Goal: Answer question/provide support

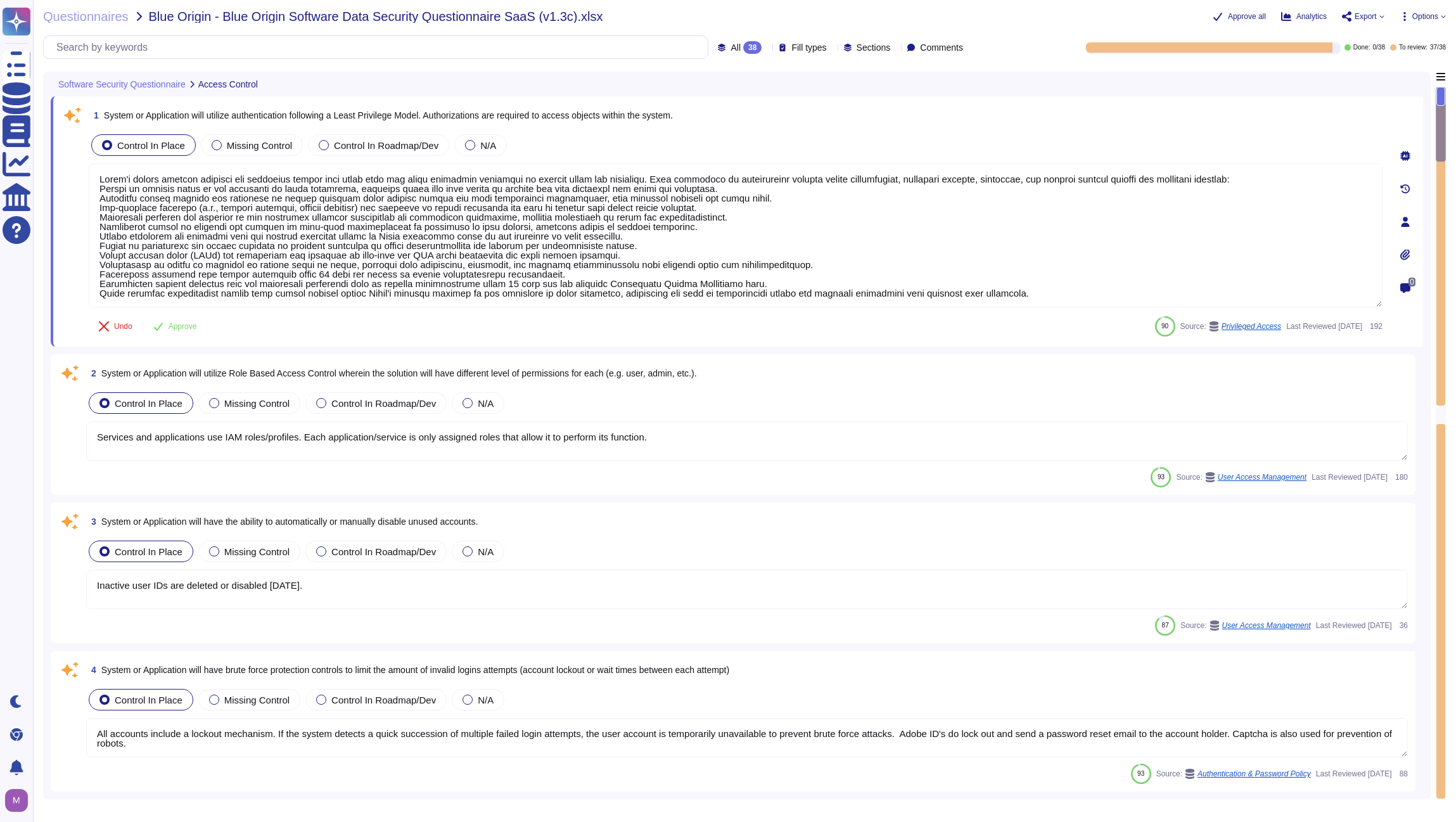
type textarea "Adobe's access control policies and standards ensure that users have the least …"
type textarea "Services and applications use IAM roles/profiles. Each application/service is o…"
type textarea "Inactive user IDs are deleted or disabled [DATE]."
type textarea "All accounts include a lockout mechanism. If the system detects a quick success…"
type textarea "Adobe does this when creating a remote connection from outside the corporate ne…"
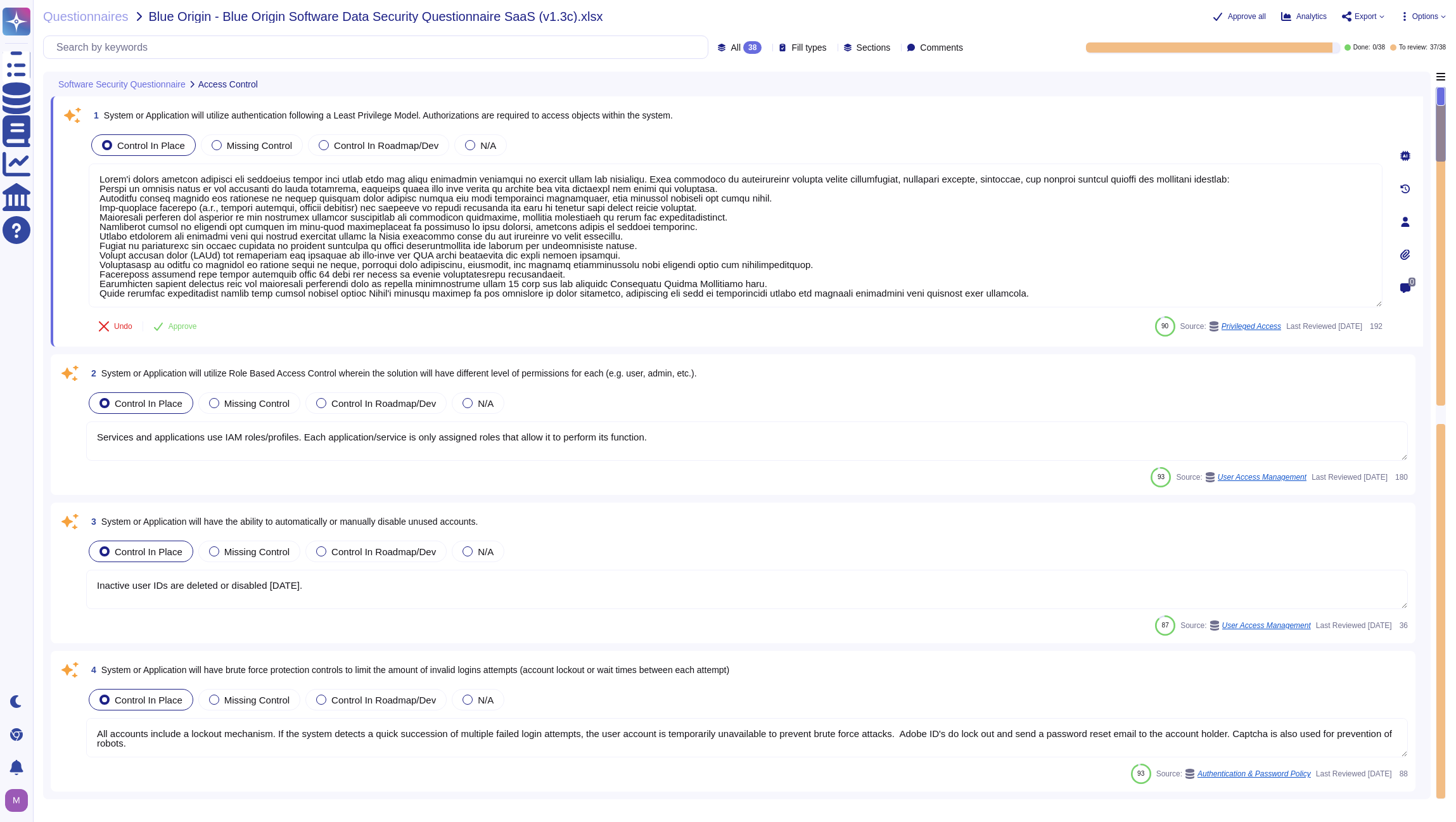
type textarea "The Adobe Admin Console supports several password protection levels and policie…"
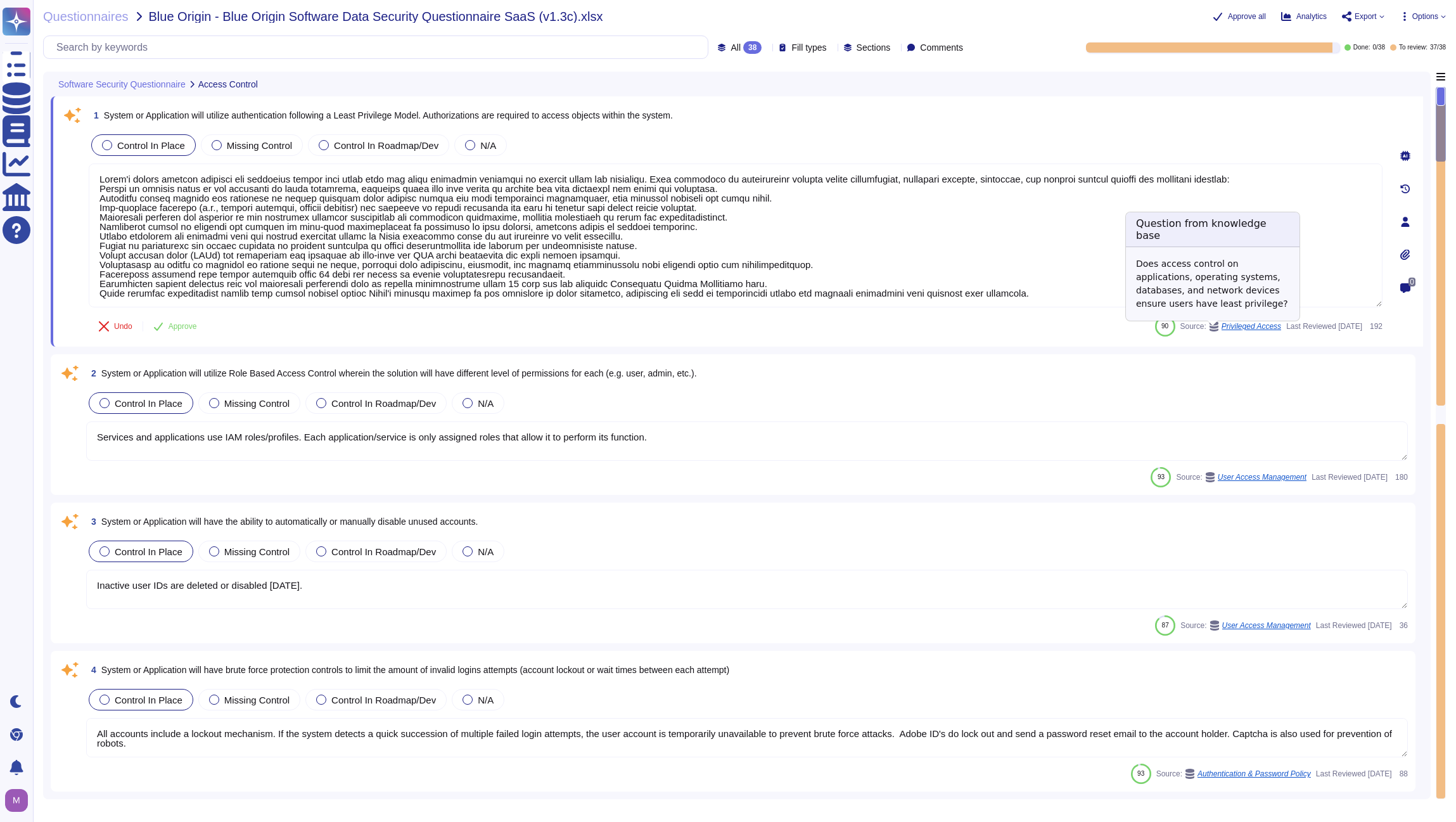
click at [1226, 330] on span "Privileged Access" at bounding box center [1251, 326] width 60 height 8
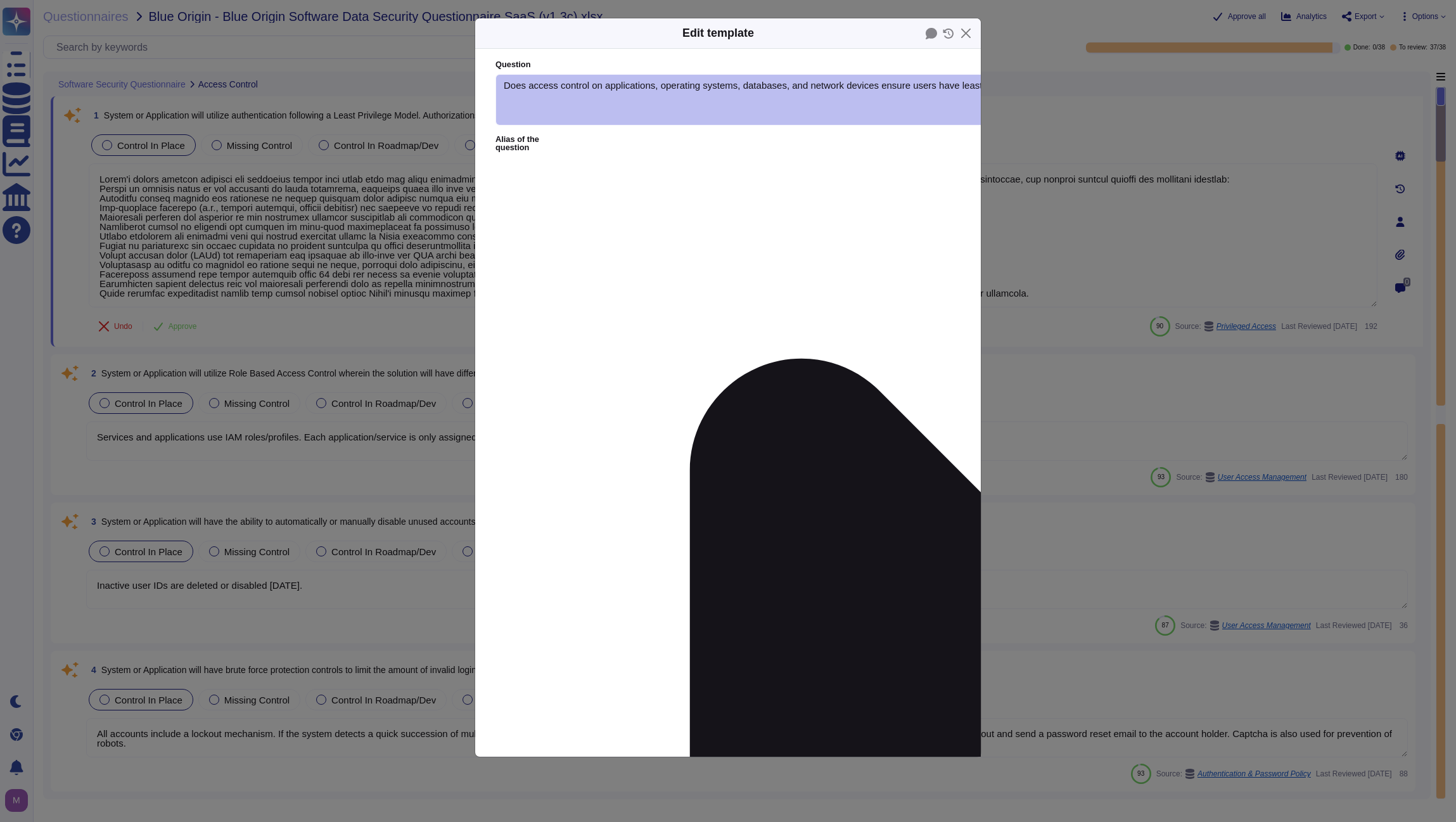
type textarea "Does access control on applications, operating systems, databases, and network …"
type textarea "Adobe's access control policies and standards ensure that users have the least …"
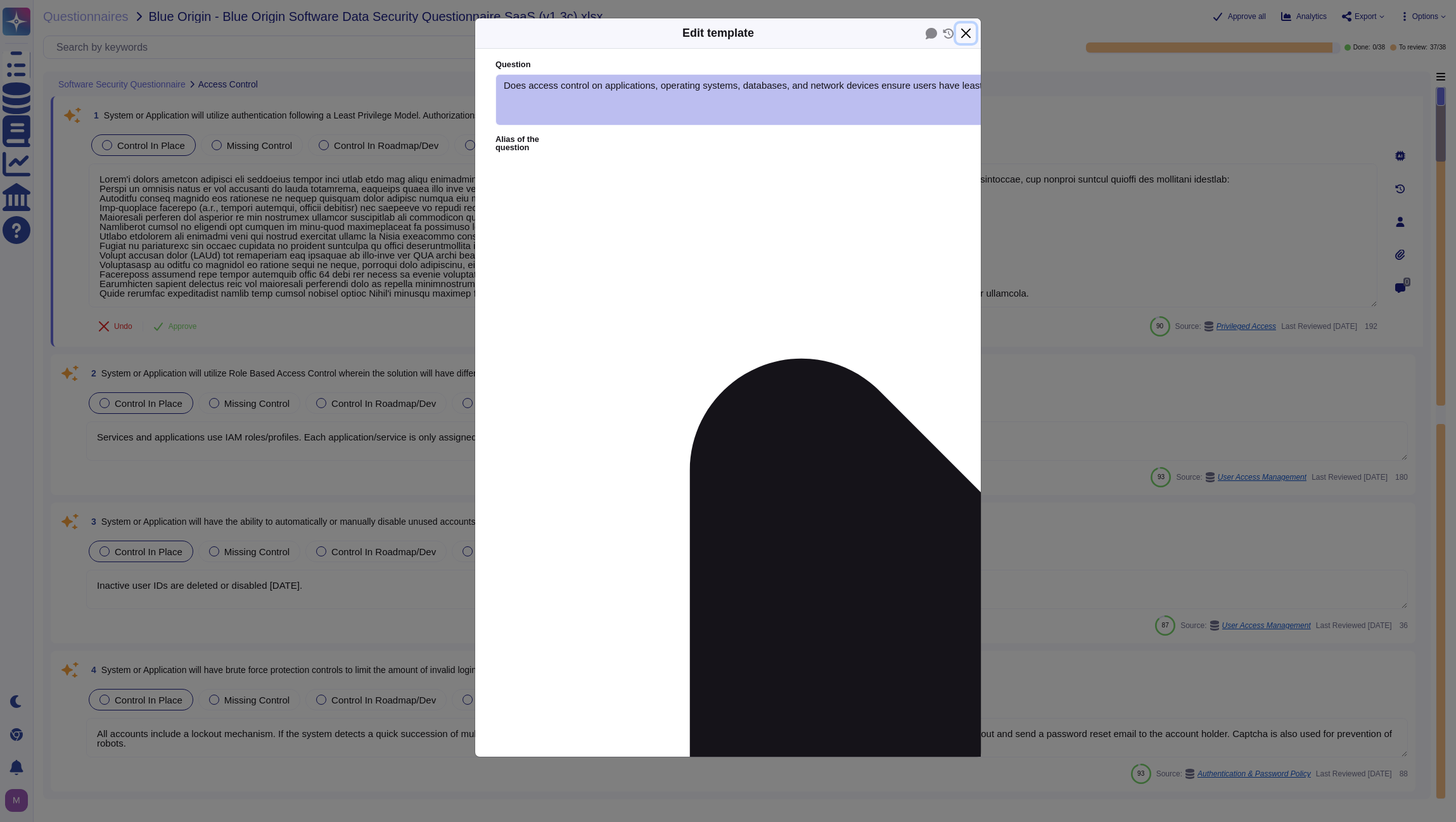
click at [964, 29] on button "Close" at bounding box center [966, 33] width 19 height 19
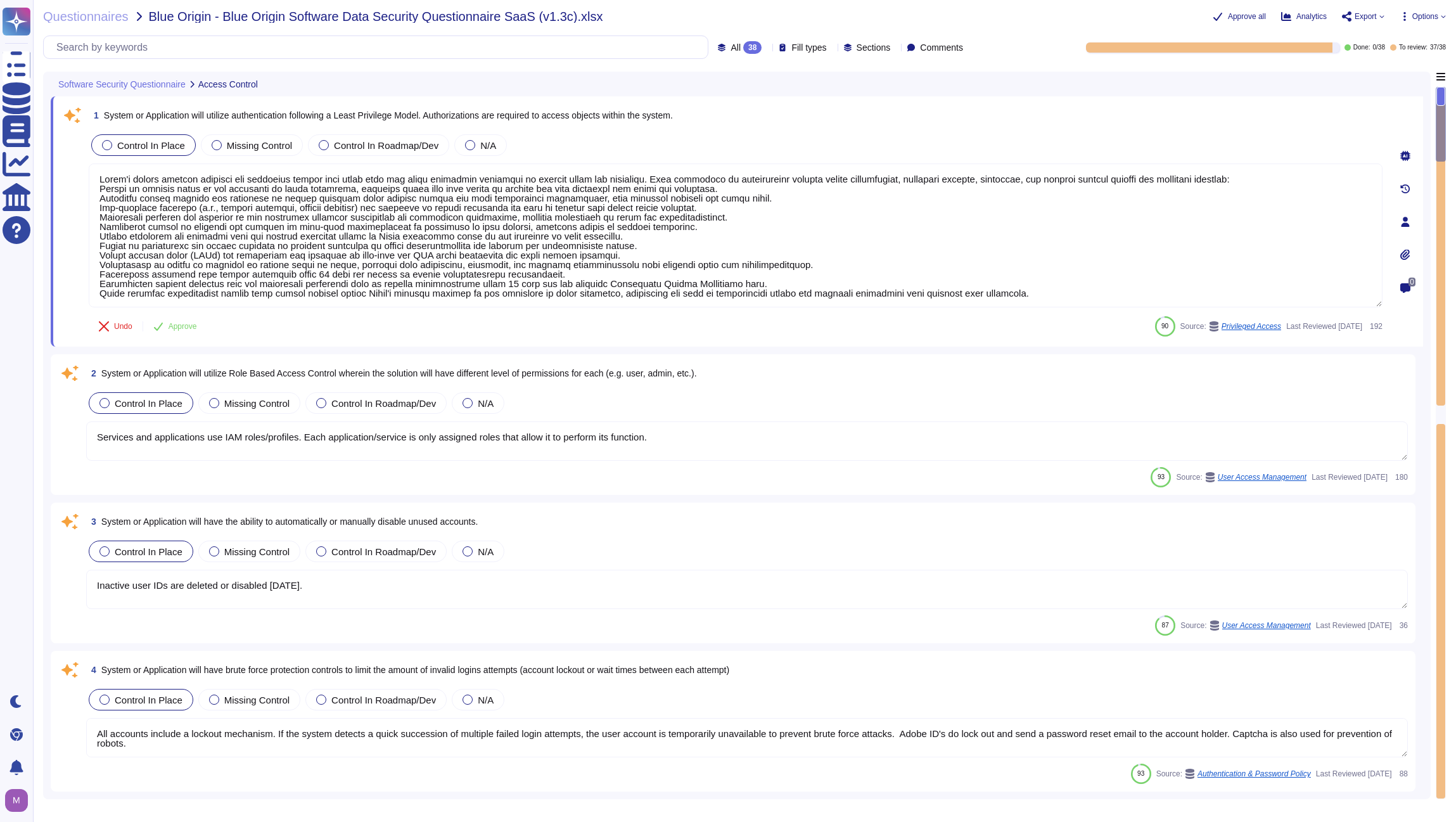
click at [1155, 330] on div "90 Source: Privileged Access Last Reviewed [DATE] 192" at bounding box center [1269, 326] width 228 height 20
click at [246, 456] on textarea "Services and applications use IAM roles/profiles. Each application/service is o…" at bounding box center [747, 441] width 1322 height 40
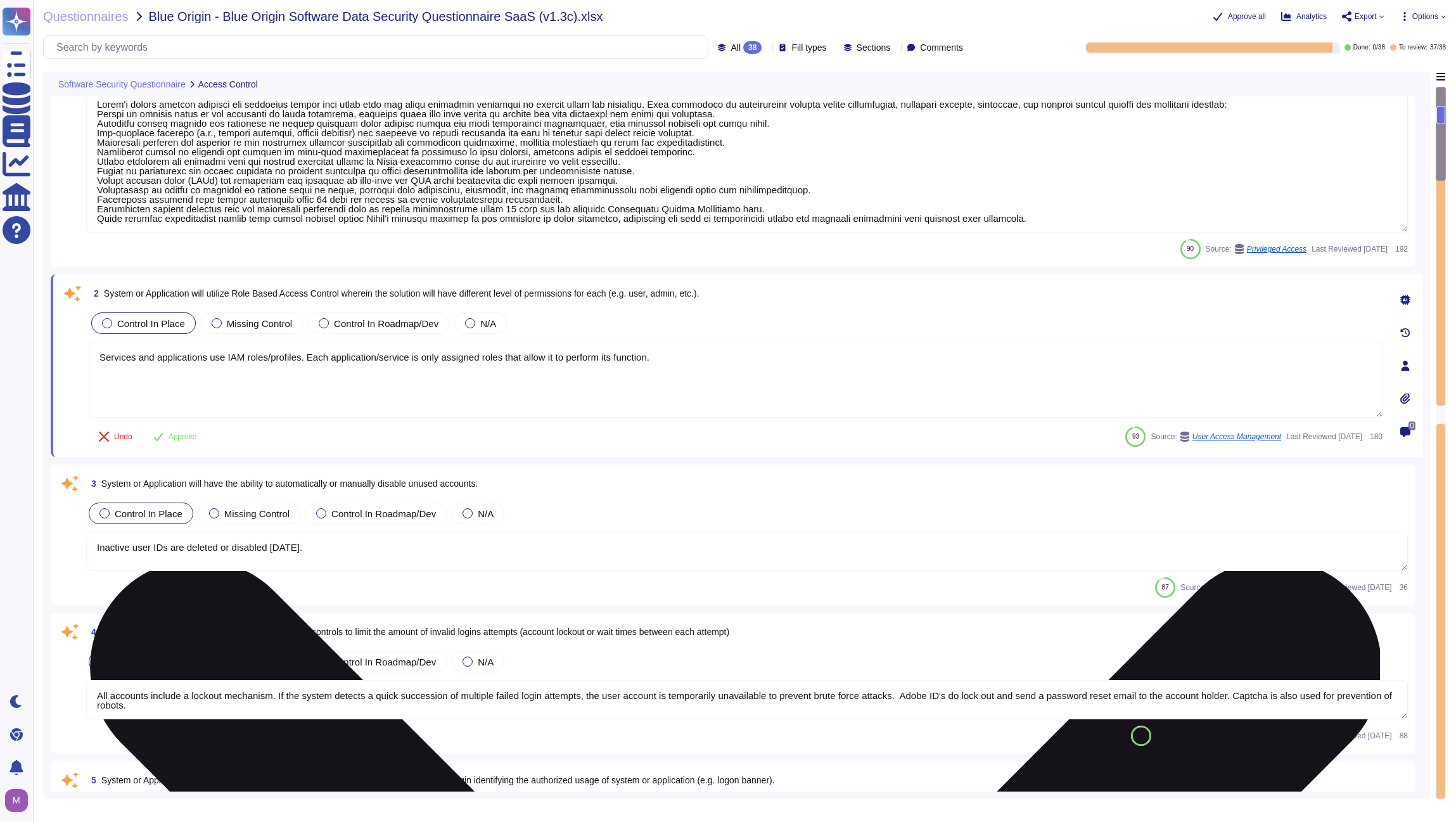
scroll to position [100, 0]
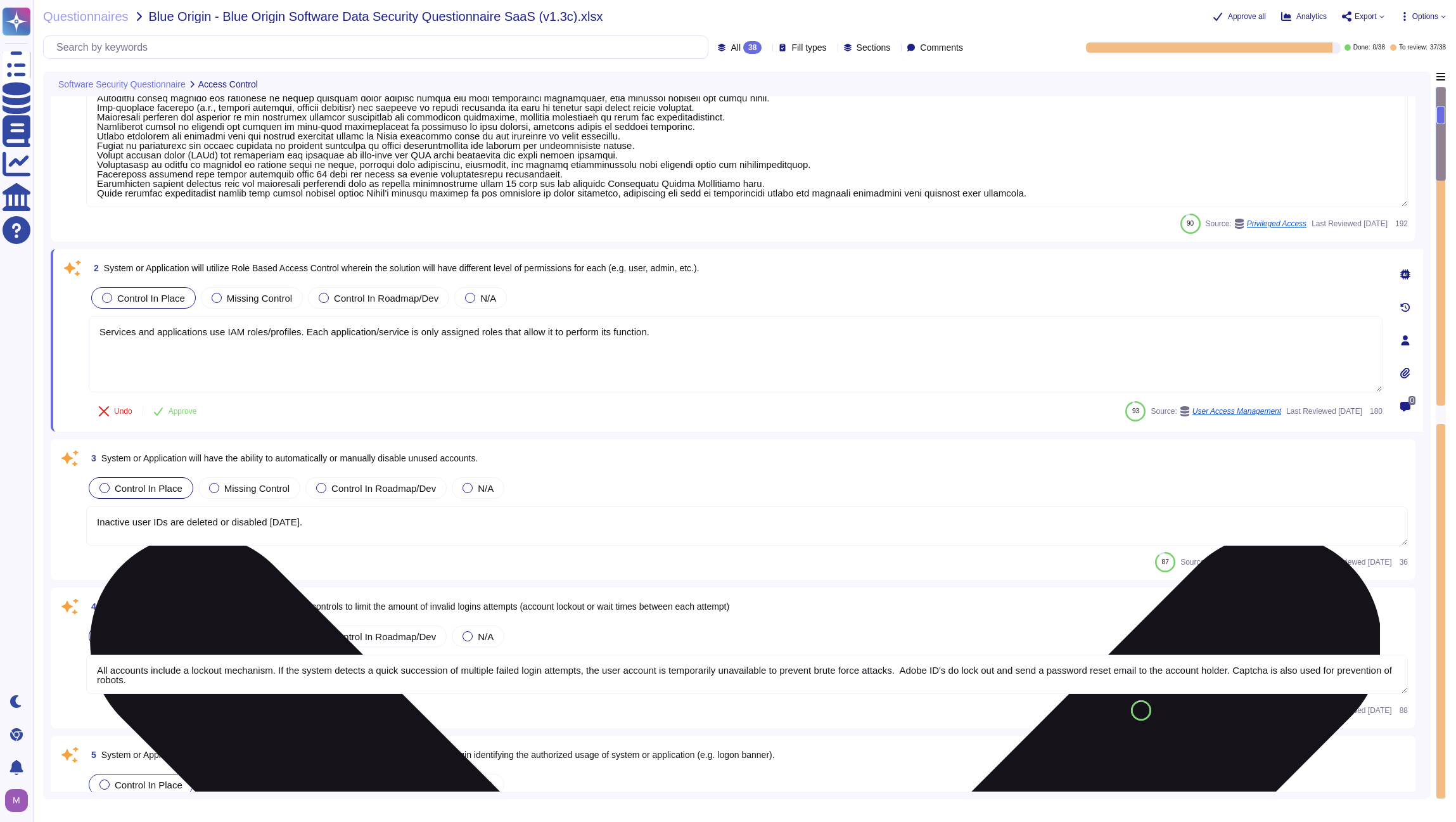
type textarea "Management communications to the servers occur over encrypted tunnels and sessi…"
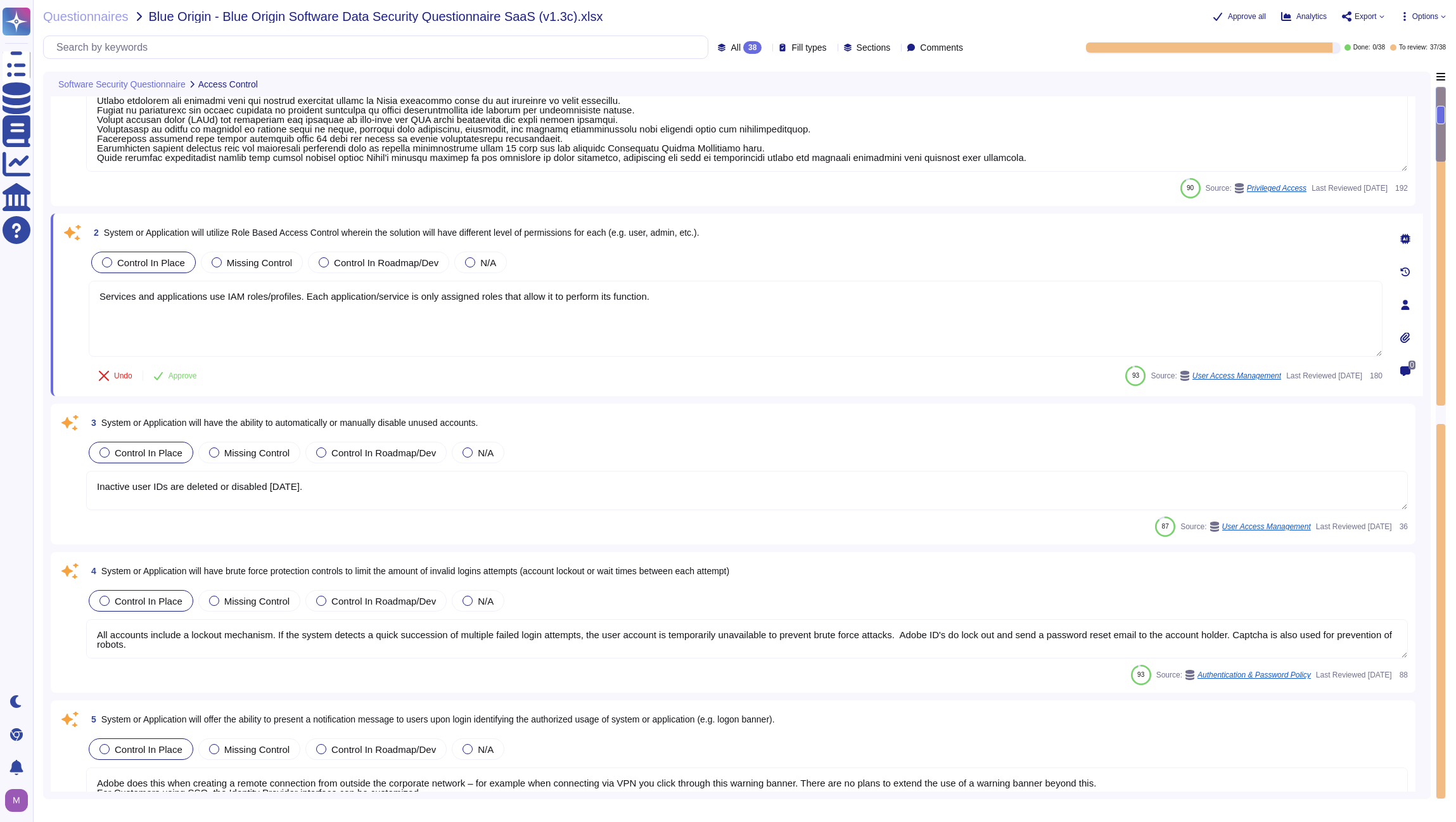
scroll to position [0, 0]
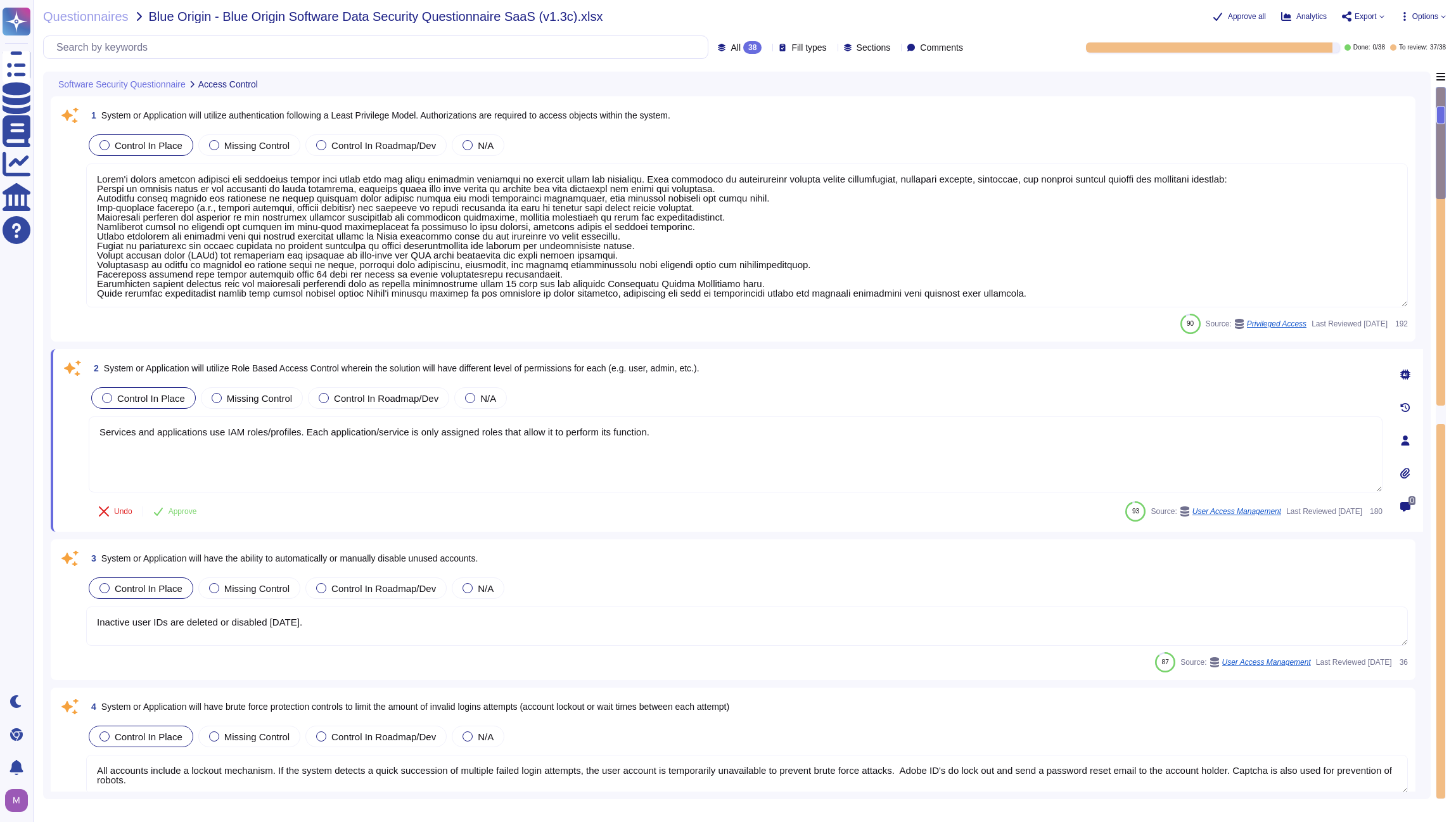
type textarea "Management communications to the servers occur over encrypted tunnels and sessi…"
type textarea "Key distribution requires the use of a secure transport model (e.g, FIPS 140-2)."
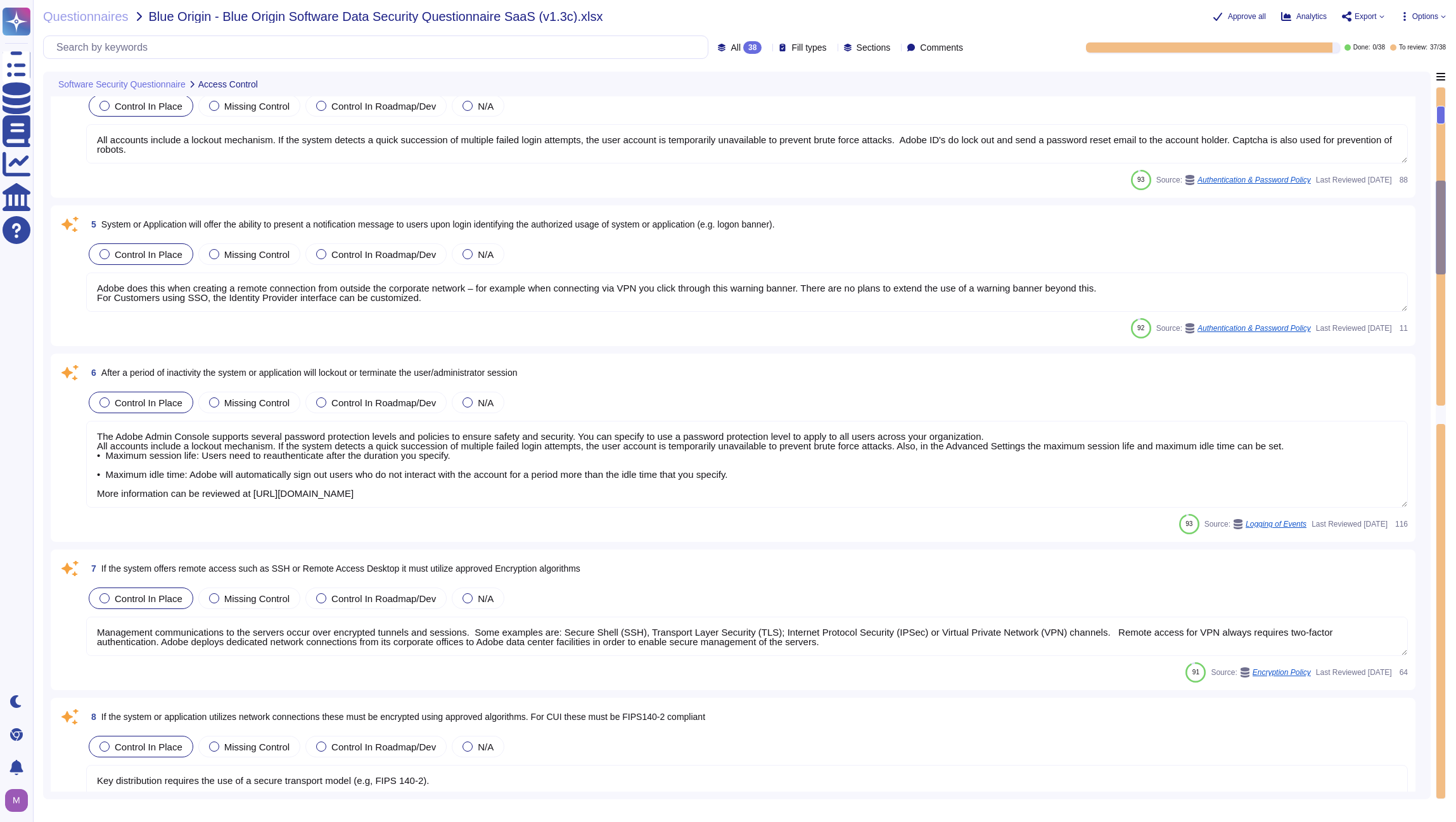
type textarea "AirWatch Mobile Device Management (MDM) enables user to access the Adobe corpor…"
type textarea "Services and applications use IAM roles/profiles. Each application/service is o…"
type textarea "All changes to user access rights are logged. ​​ The request for access and acc…"
type textarea "Logs identify or contain at least the following elements, directly or indirectl…"
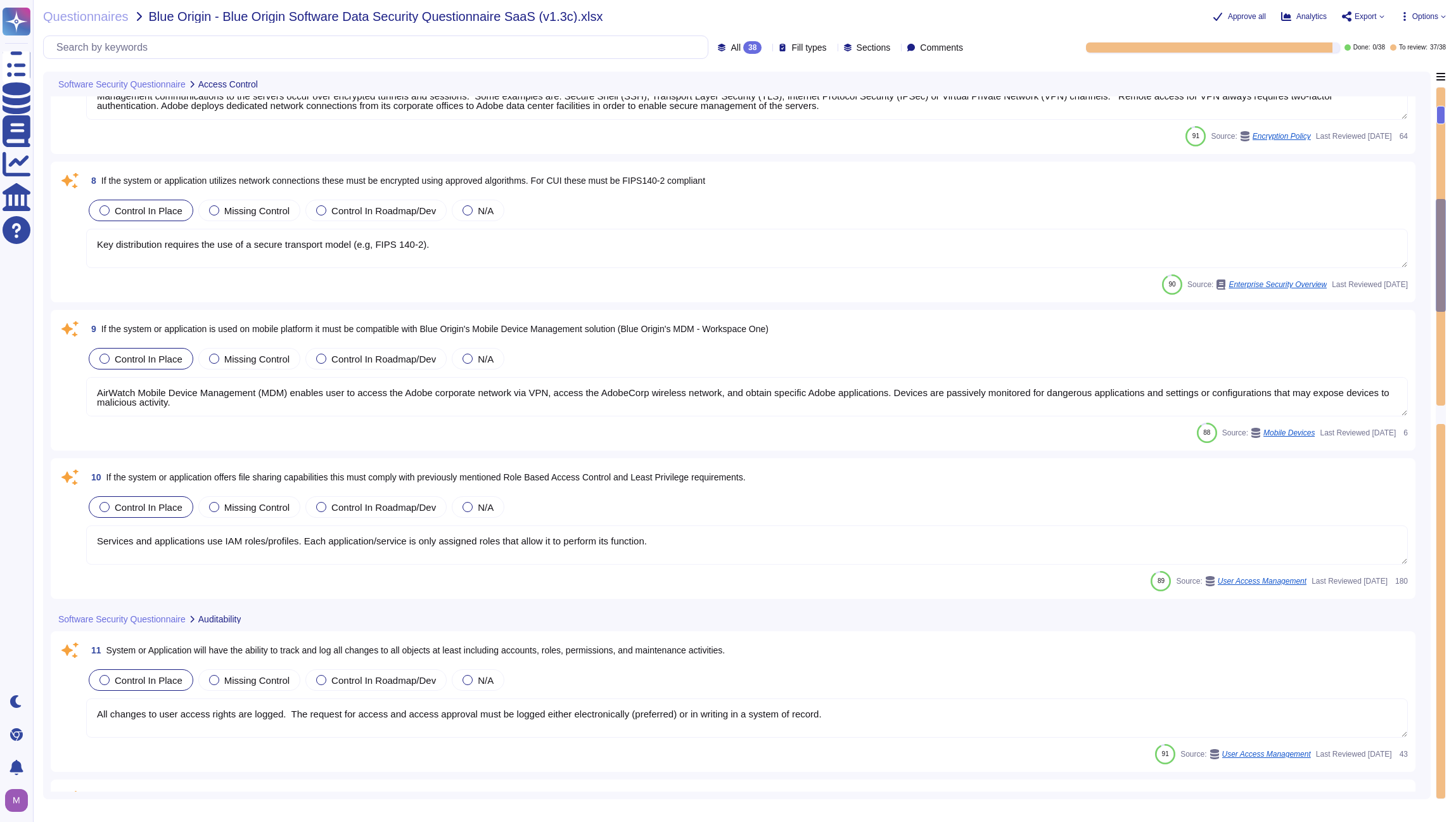
type textarea "Generate reports and alerts to be evaluated and responded to as required."
type textarea "Production systems are configured to sync with NTP servers. (See SOC 2 Control …"
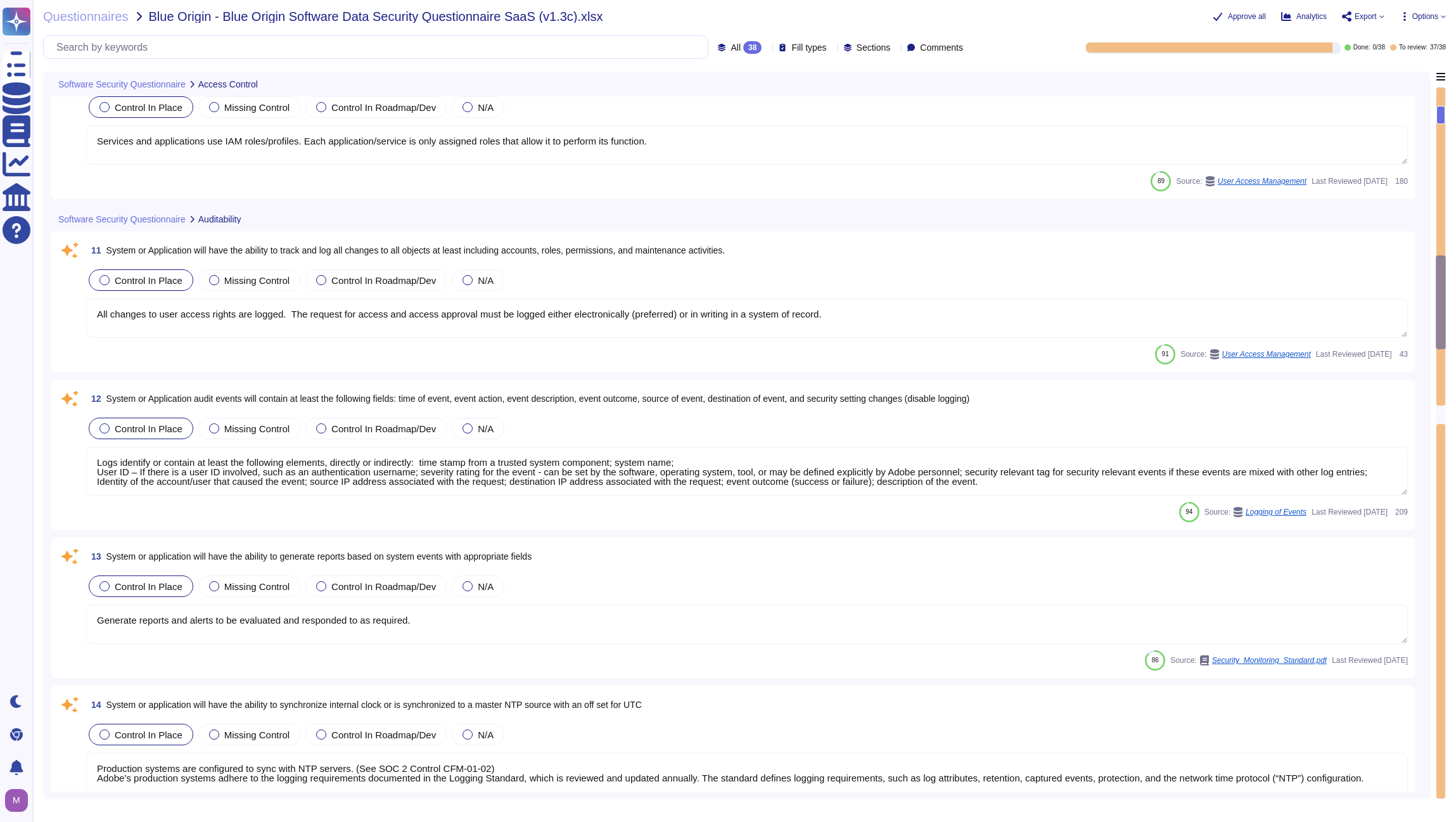
type textarea "Access to audit logs is governed with Adobe's access management processes and i…"
type textarea "Authentication events (e.g. login/logout, failed logins but no PII/password),Au…"
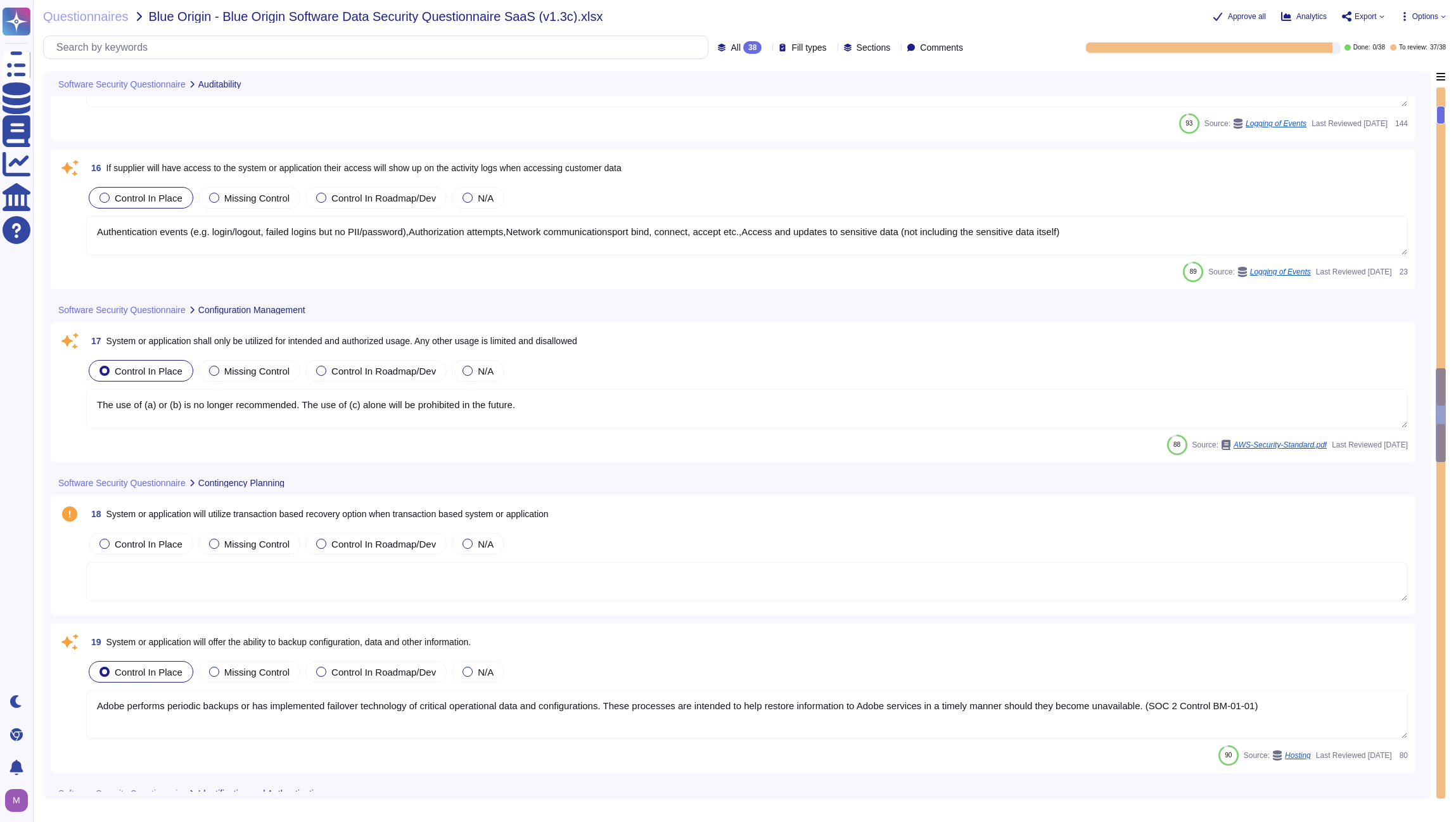
type textarea "The use of (a) or (b) is no longer recommended. The use of (c) alone will be pr…"
type textarea "Adobe performs periodic backups or has implemented failover technology of criti…"
type textarea "SSO identity in which identity profiles are provided by the customer’s identity…"
type textarea "Not Enabled by default. Multi-factor authentication is available for client acc…"
type textarea "Password policies are dependent upon the authentication option chosen by the cu…"
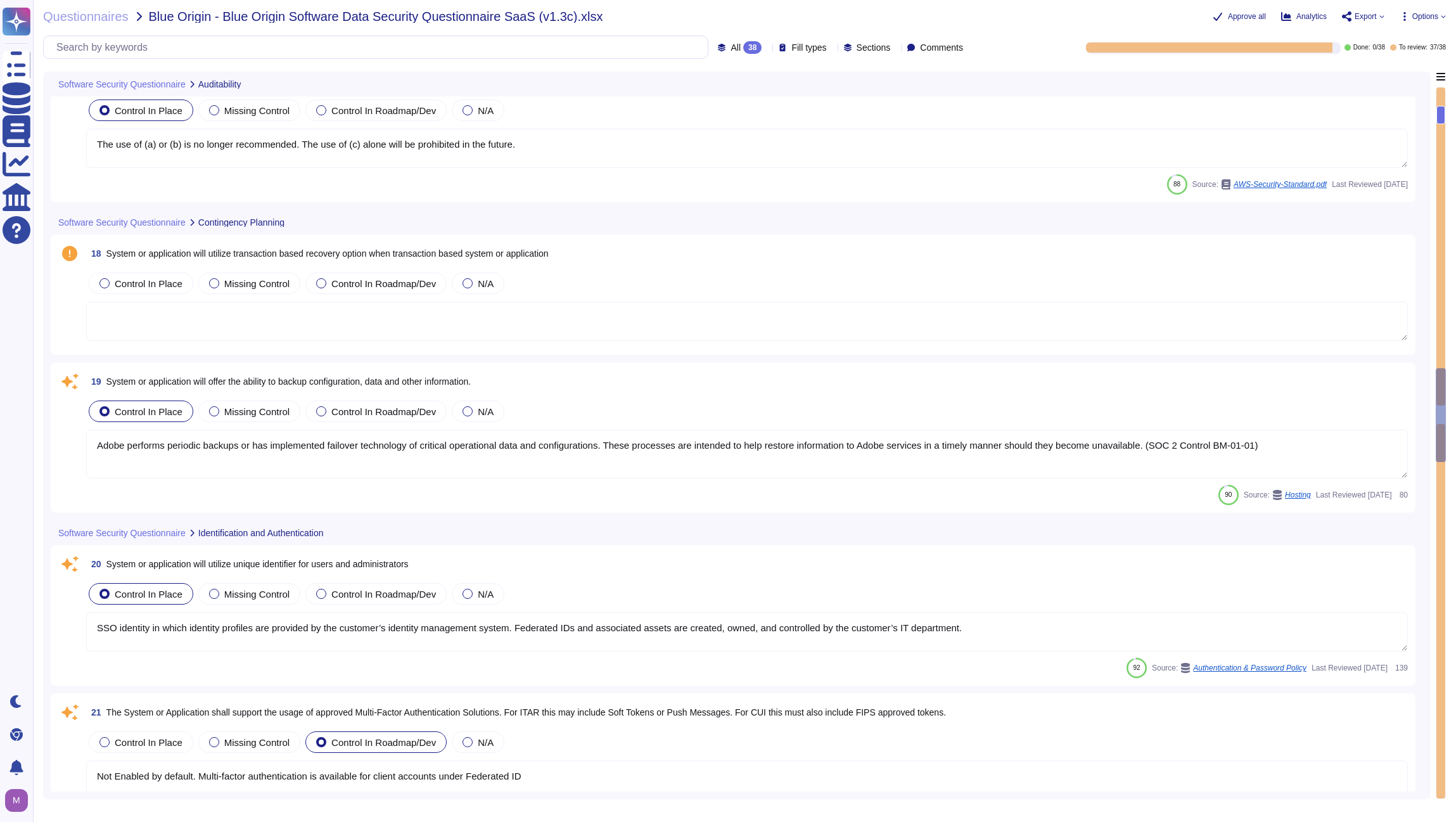
scroll to position [2767, 0]
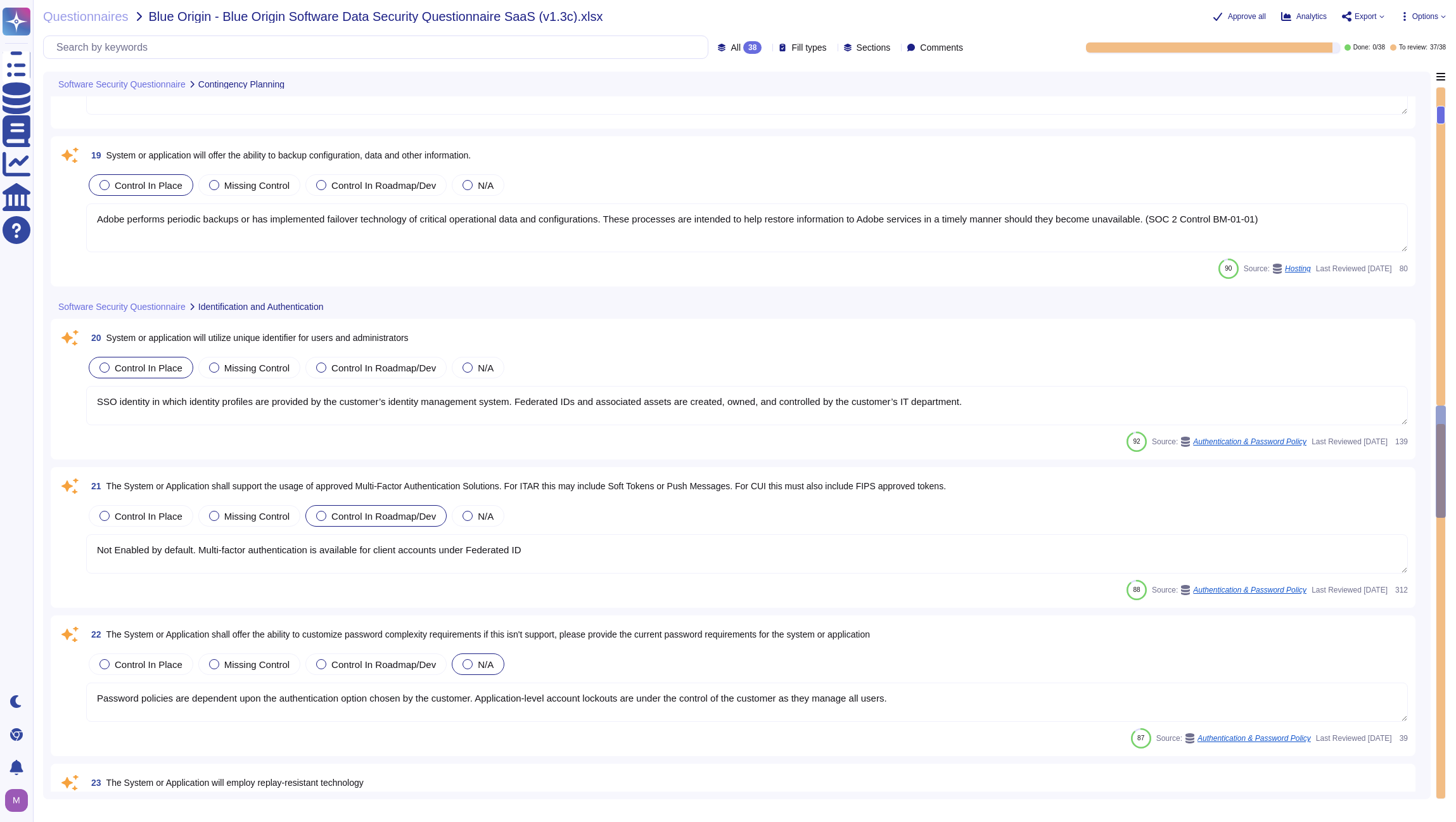
type textarea "Counter (CTR) and Cipher Block Chaining (CBC) modes are acceptable if needed."
type textarea "Adobe restricts the use of shared and group authentication credentials. Authent…"
